Goal: Use online tool/utility: Utilize a website feature to perform a specific function

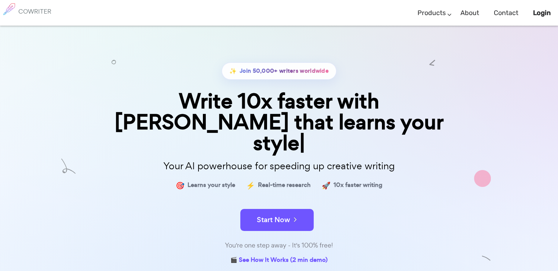
scroll to position [113, 0]
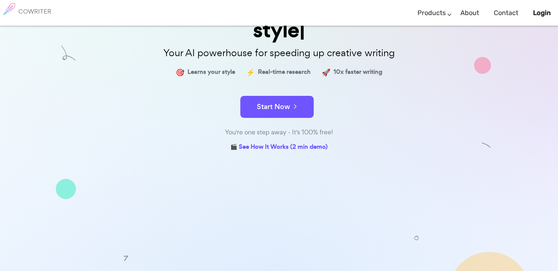
click at [293, 196] on div "✨ Join 50,000+ writers worldwide Write 10x faster with AI that learns your styl…" at bounding box center [279, 102] width 558 height 379
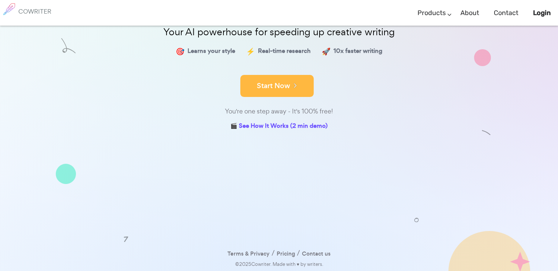
click at [296, 84] on icon at bounding box center [293, 85] width 7 height 8
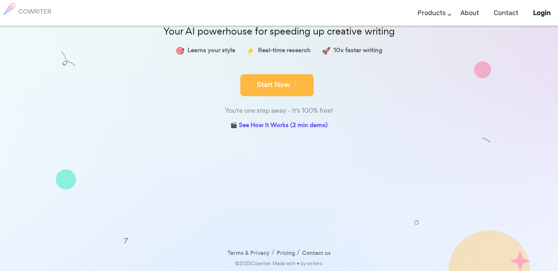
scroll to position [92, 0]
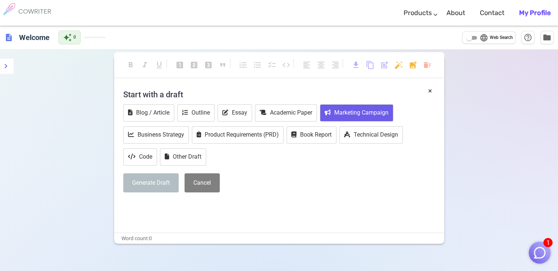
click at [352, 115] on button "Marketing Campaign" at bounding box center [356, 112] width 73 height 17
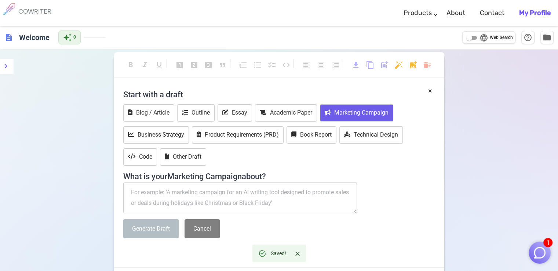
click at [204, 195] on textarea at bounding box center [240, 197] width 234 height 31
paste textarea "Создай короткий (1-3 предложения) агитационный текст для привлечения клиентов н…"
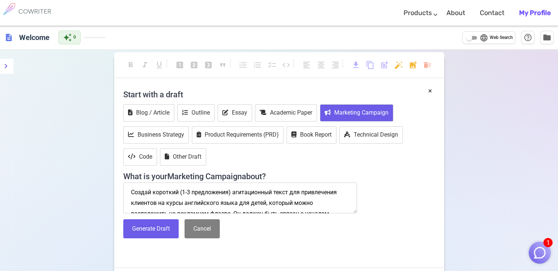
scroll to position [47, 0]
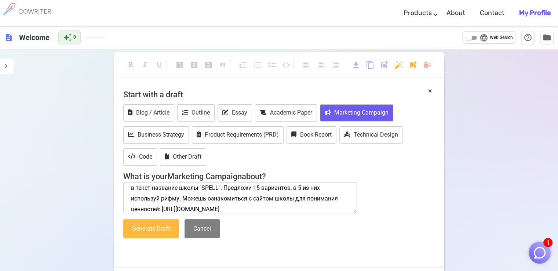
type textarea "Создай короткий (1-3 предложения) агитационный текст для привлечения клиентов н…"
click at [154, 224] on button "Generate Draft" at bounding box center [150, 228] width 55 height 19
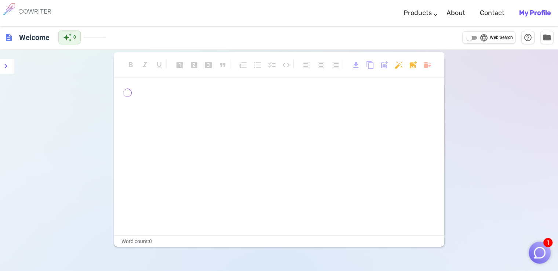
click at [538, 252] on img "button" at bounding box center [539, 252] width 14 height 14
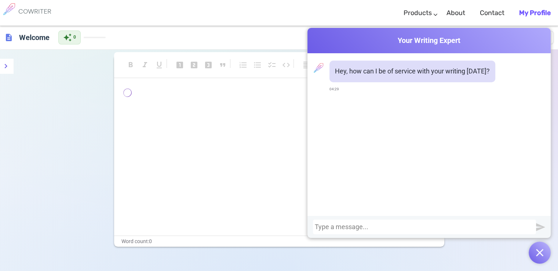
click at [537, 251] on img "button" at bounding box center [539, 252] width 7 height 7
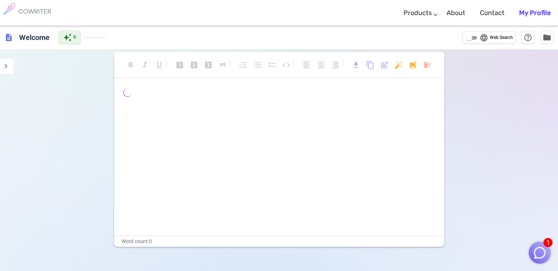
click at [314, 235] on img "button" at bounding box center [539, 252] width 14 height 14
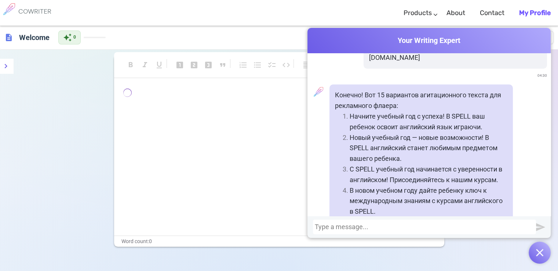
scroll to position [157, 0]
click at [314, 192] on p "В новом учебном году дайте ребенку ключ к международным знаниям с курсами англи…" at bounding box center [428, 201] width 158 height 32
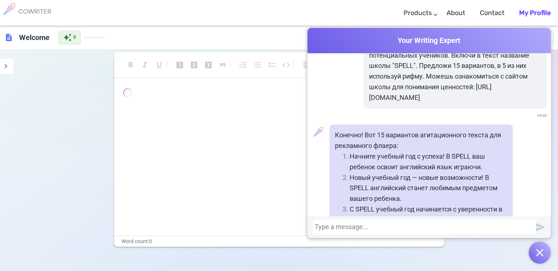
scroll to position [115, 0]
